Goal: Transaction & Acquisition: Book appointment/travel/reservation

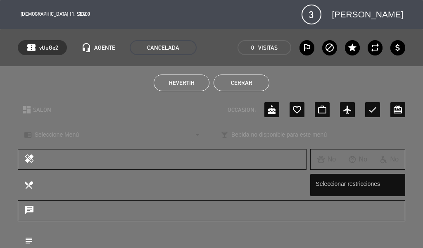
scroll to position [74, 0]
click at [258, 86] on button "Cerrar" at bounding box center [242, 82] width 56 height 17
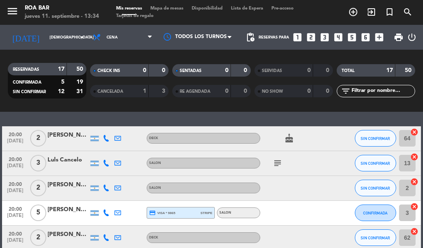
scroll to position [0, 0]
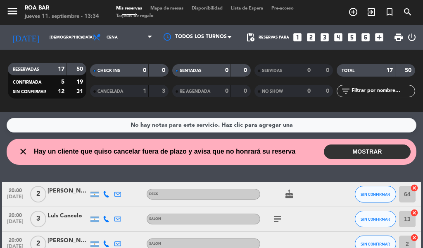
click at [345, 146] on button "MOSTRAR" at bounding box center [367, 151] width 87 height 14
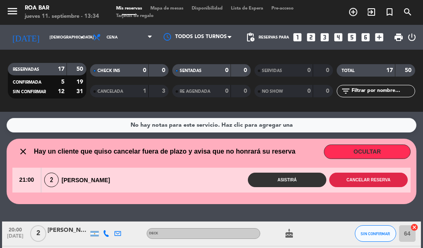
click at [356, 182] on button "Cancelar reserva" at bounding box center [369, 179] width 79 height 14
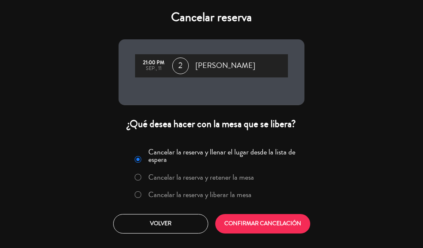
click at [196, 191] on label "Cancelar la reserva y liberar la mesa" at bounding box center [199, 194] width 103 height 7
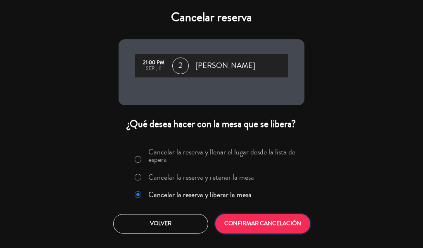
click at [257, 215] on button "CONFIRMAR CANCELACIÓN" at bounding box center [262, 223] width 95 height 19
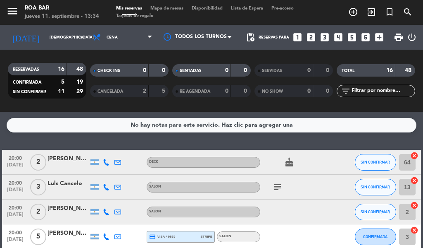
click at [285, 116] on div "No hay notas para este servicio. Haz clic para agregar una 20:00 [DATE] 2 [PERS…" at bounding box center [211, 180] width 423 height 136
click at [288, 127] on div "No hay notas para este servicio. Haz clic para agregar una" at bounding box center [212, 125] width 163 height 10
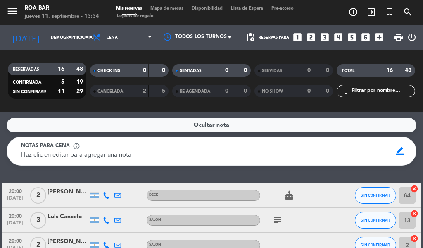
click at [248, 7] on span "Lista de Espera" at bounding box center [247, 8] width 41 height 5
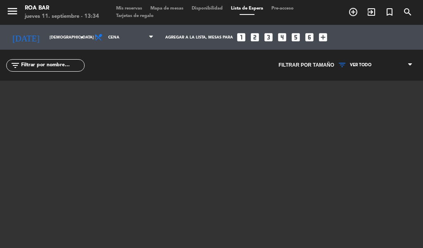
click at [133, 8] on span "Mis reservas" at bounding box center [129, 8] width 34 height 5
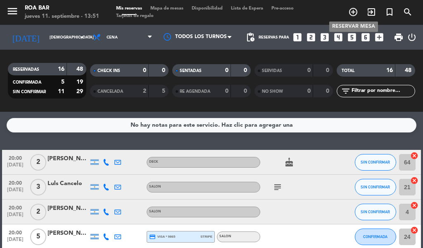
drag, startPoint x: 354, startPoint y: 7, endPoint x: 346, endPoint y: 10, distance: 8.7
click at [354, 7] on span "add_circle_outline" at bounding box center [354, 12] width 18 height 14
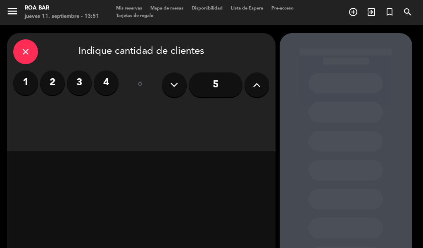
click at [50, 86] on label "2" at bounding box center [52, 82] width 25 height 25
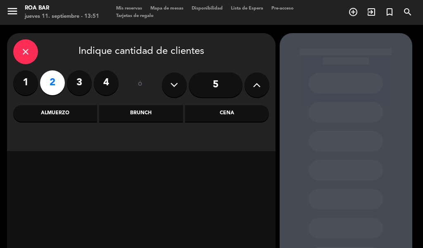
click at [86, 121] on div "Almuerzo" at bounding box center [55, 113] width 84 height 17
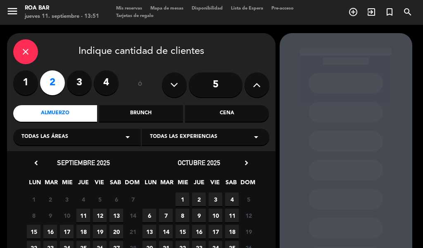
click at [97, 215] on span "12" at bounding box center [100, 215] width 14 height 14
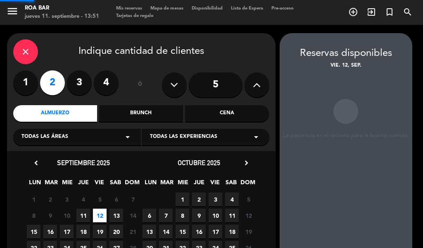
scroll to position [33, 0]
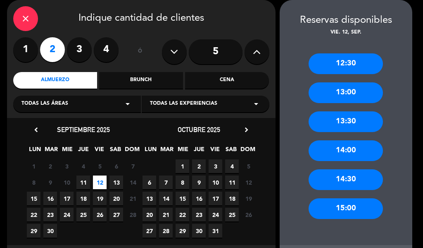
click at [338, 205] on div "15:00" at bounding box center [346, 208] width 74 height 21
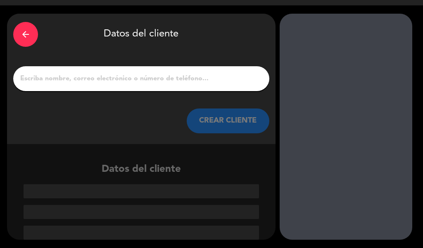
click at [29, 38] on icon "arrow_back" at bounding box center [26, 34] width 10 height 10
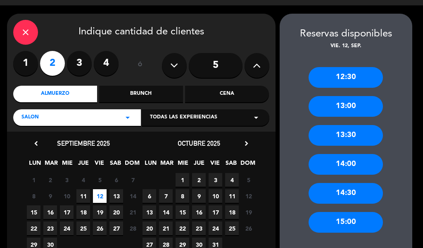
scroll to position [33, 0]
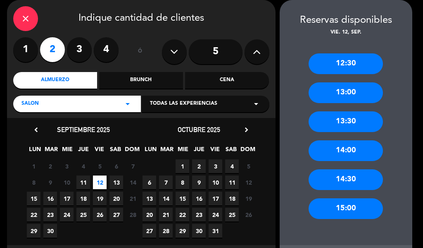
click at [345, 96] on div "13:00" at bounding box center [346, 92] width 74 height 21
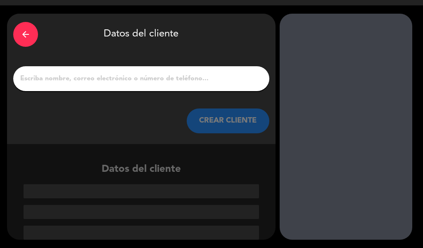
click at [143, 77] on input "1" at bounding box center [141, 79] width 244 height 12
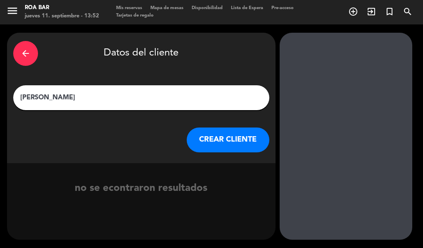
type input "[PERSON_NAME]"
click at [245, 140] on button "CREAR CLIENTE" at bounding box center [228, 139] width 83 height 25
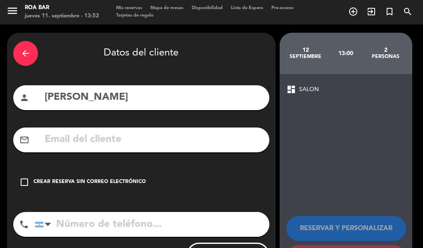
click at [29, 181] on icon "check_box_outline_blank" at bounding box center [24, 182] width 10 height 10
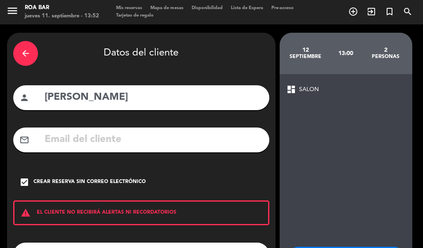
scroll to position [71, 0]
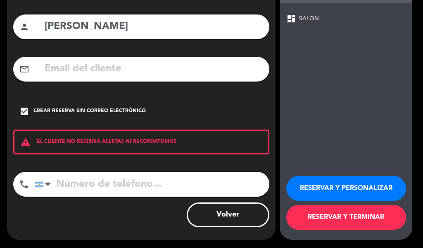
click at [89, 187] on input "tel" at bounding box center [152, 184] width 235 height 25
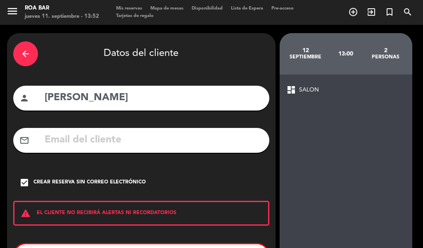
scroll to position [41, 0]
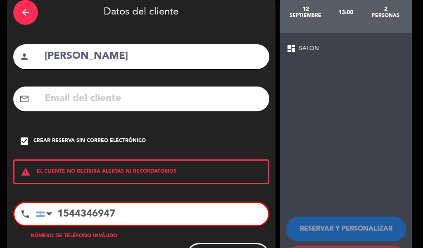
click at [29, 143] on icon "check_box" at bounding box center [24, 141] width 10 height 10
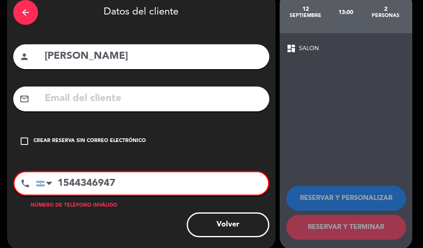
click at [28, 141] on icon "check_box_outline_blank" at bounding box center [24, 141] width 10 height 10
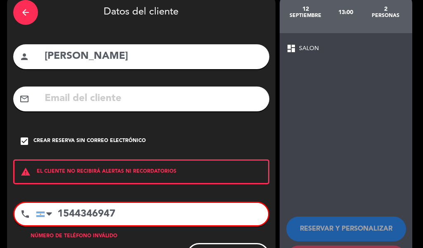
scroll to position [81, 0]
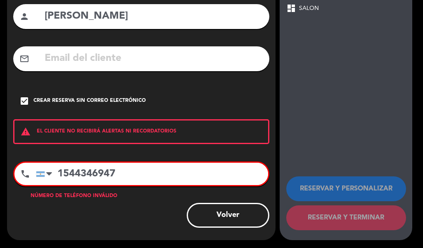
click at [200, 182] on input "1544346947" at bounding box center [152, 174] width 232 height 22
click at [71, 179] on input "1544346947" at bounding box center [152, 174] width 232 height 22
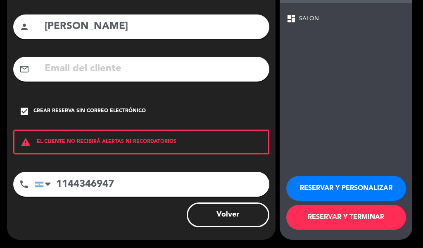
type input "1144346947"
click at [367, 184] on button "RESERVAR Y PERSONALIZAR" at bounding box center [347, 188] width 120 height 25
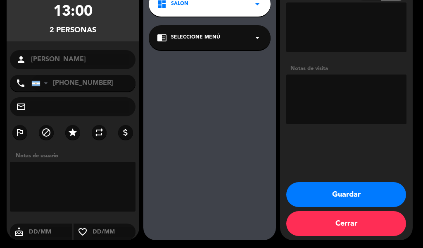
scroll to position [83, 0]
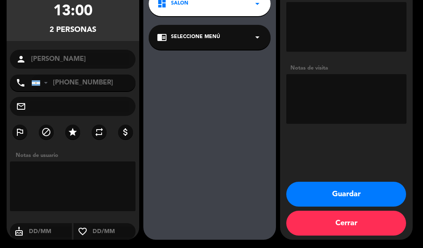
click at [76, 171] on textarea at bounding box center [73, 186] width 126 height 50
type textarea "MESAS 1 0 2"
click at [327, 193] on button "Guardar" at bounding box center [347, 194] width 120 height 25
